Goal: Information Seeking & Learning: Learn about a topic

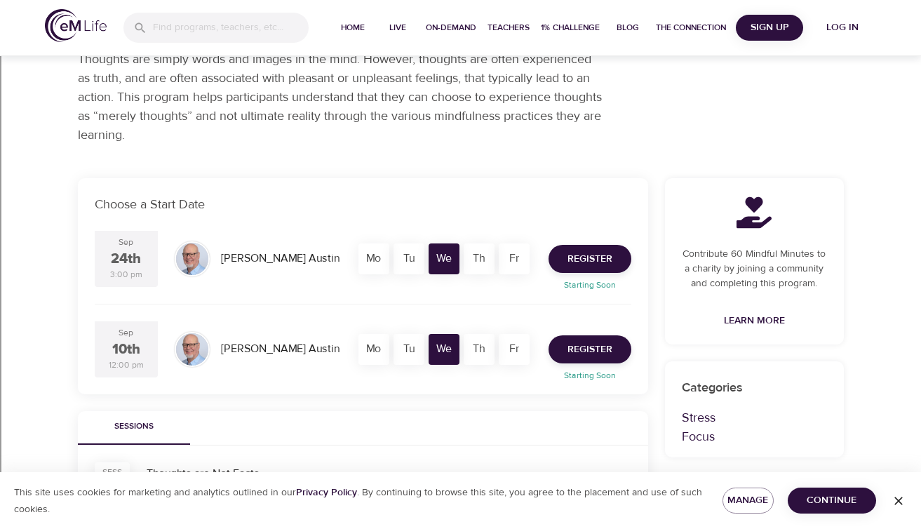
scroll to position [159, 0]
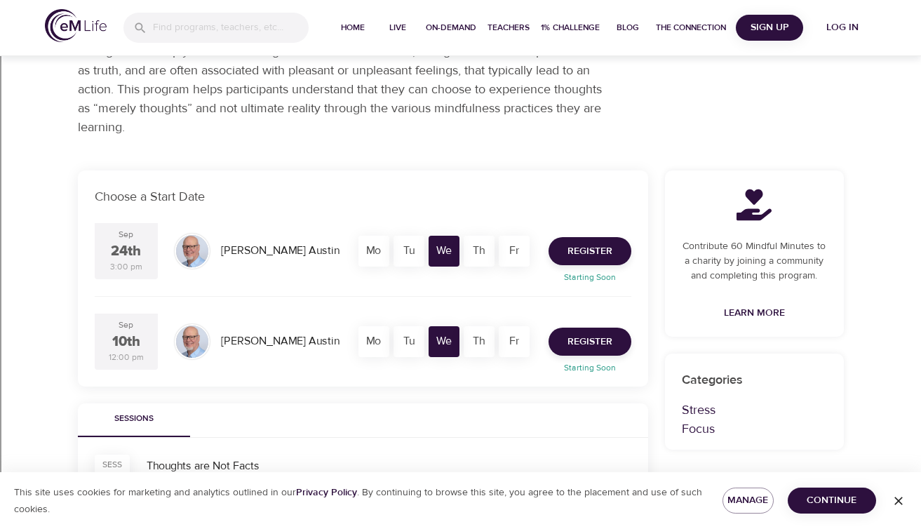
click at [514, 252] on div "Fr" at bounding box center [514, 251] width 31 height 31
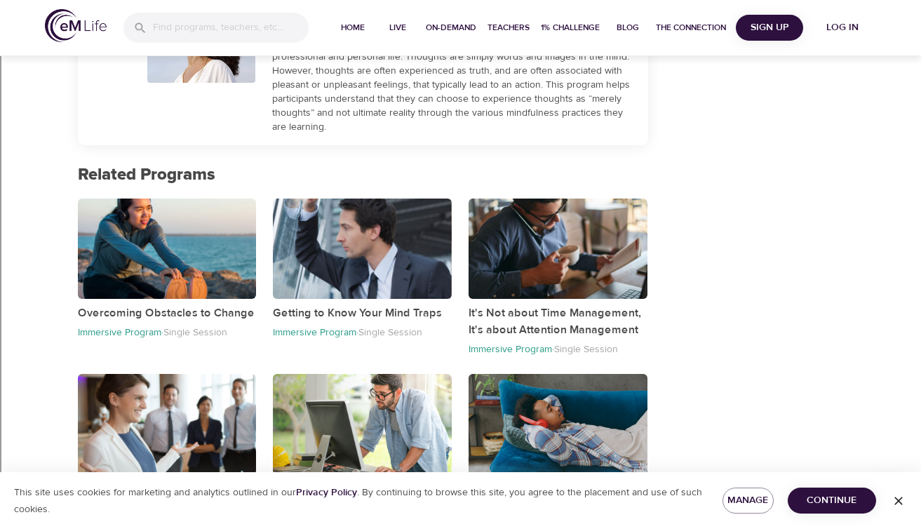
scroll to position [664, 0]
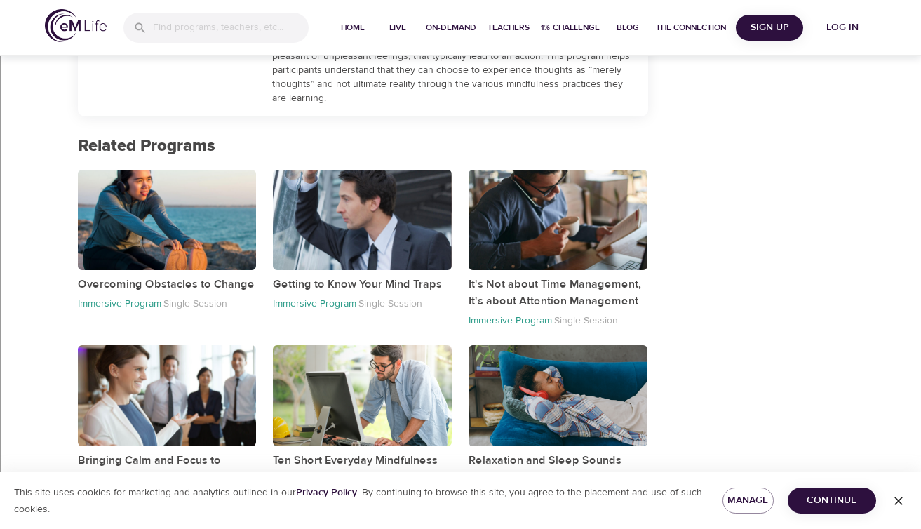
click at [504, 163] on div "It's Not about Time Management, It's about Attention Management Immersive Progr…" at bounding box center [558, 248] width 196 height 175
click at [508, 182] on div "button" at bounding box center [558, 220] width 179 height 100
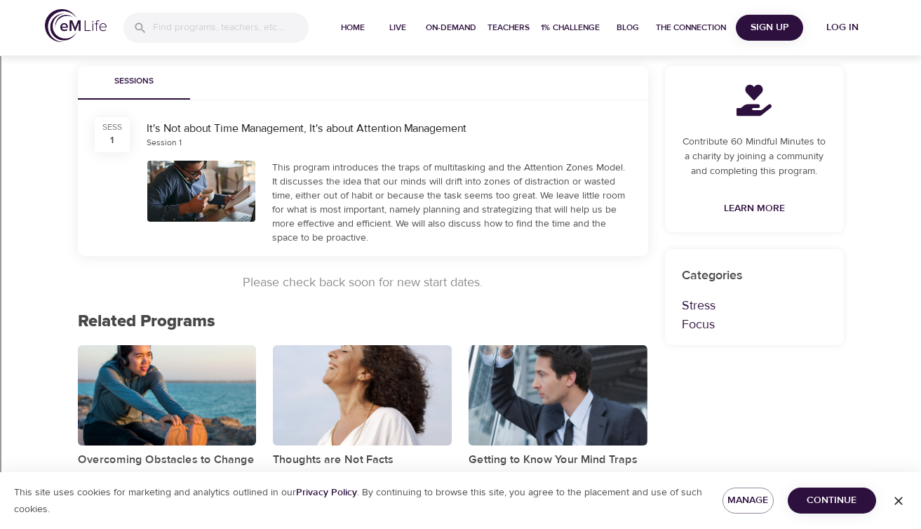
scroll to position [192, 0]
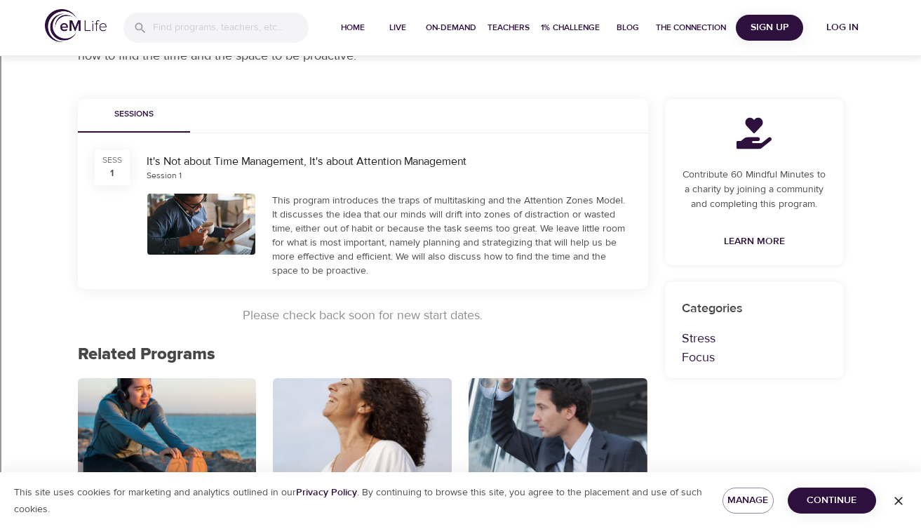
click at [198, 206] on div at bounding box center [201, 224] width 109 height 61
click at [105, 170] on div "SESS 1" at bounding box center [112, 167] width 35 height 35
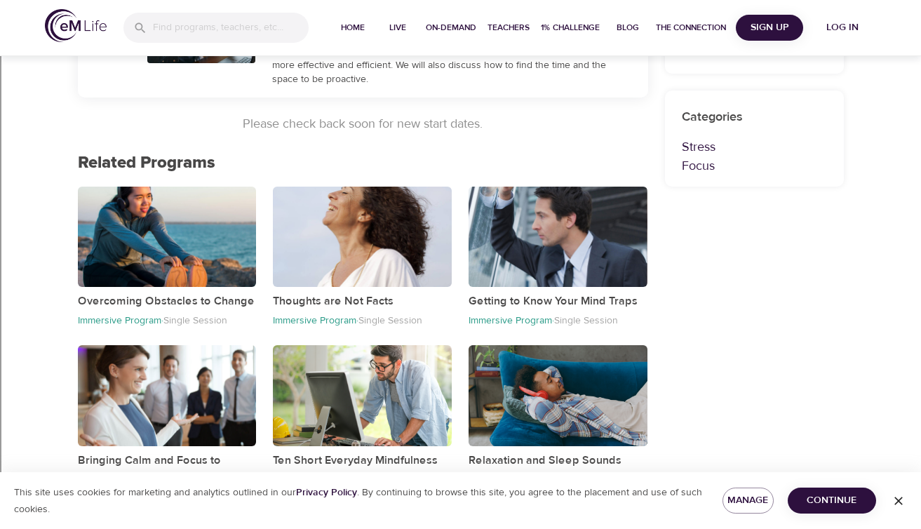
scroll to position [384, 0]
click at [325, 248] on div "button" at bounding box center [362, 237] width 179 height 100
